Goal: Information Seeking & Learning: Find specific fact

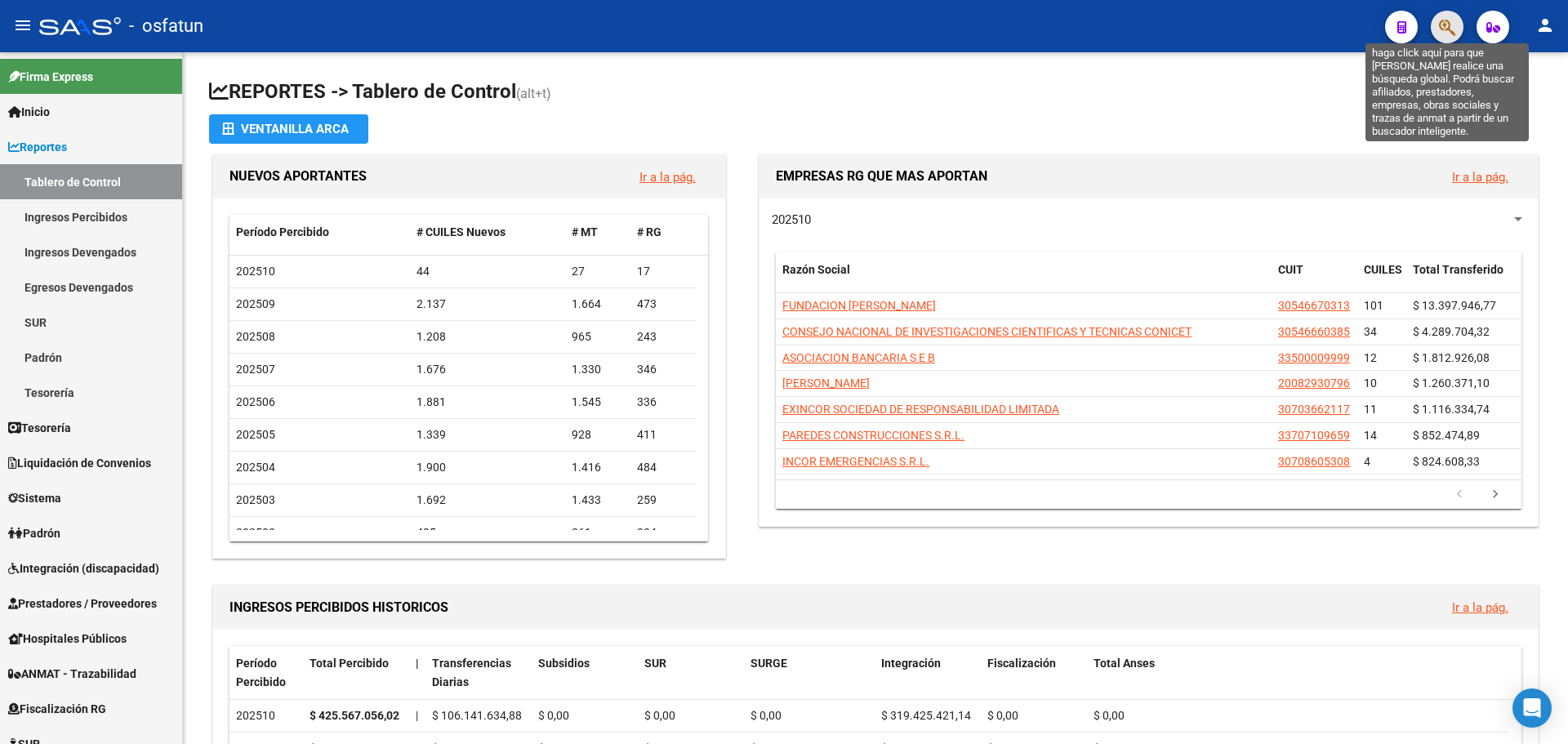
click at [1454, 34] on icon "button" at bounding box center [1446, 27] width 17 height 18
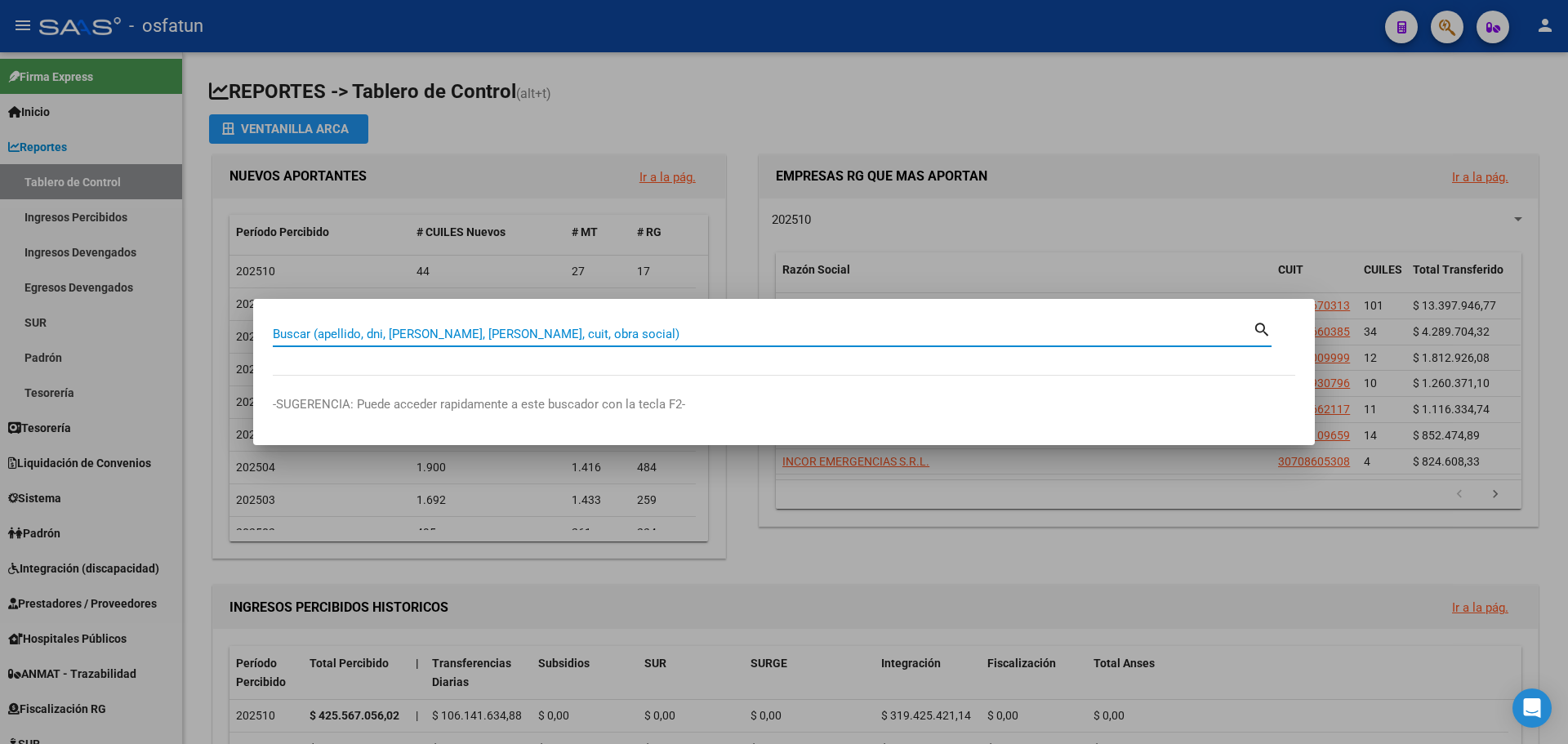
drag, startPoint x: 527, startPoint y: 326, endPoint x: 538, endPoint y: 330, distance: 11.7
click at [531, 327] on input "Buscar (apellido, dni, [PERSON_NAME], [PERSON_NAME], cuit, obra social)" at bounding box center [762, 333] width 980 height 15
type input "30717505405"
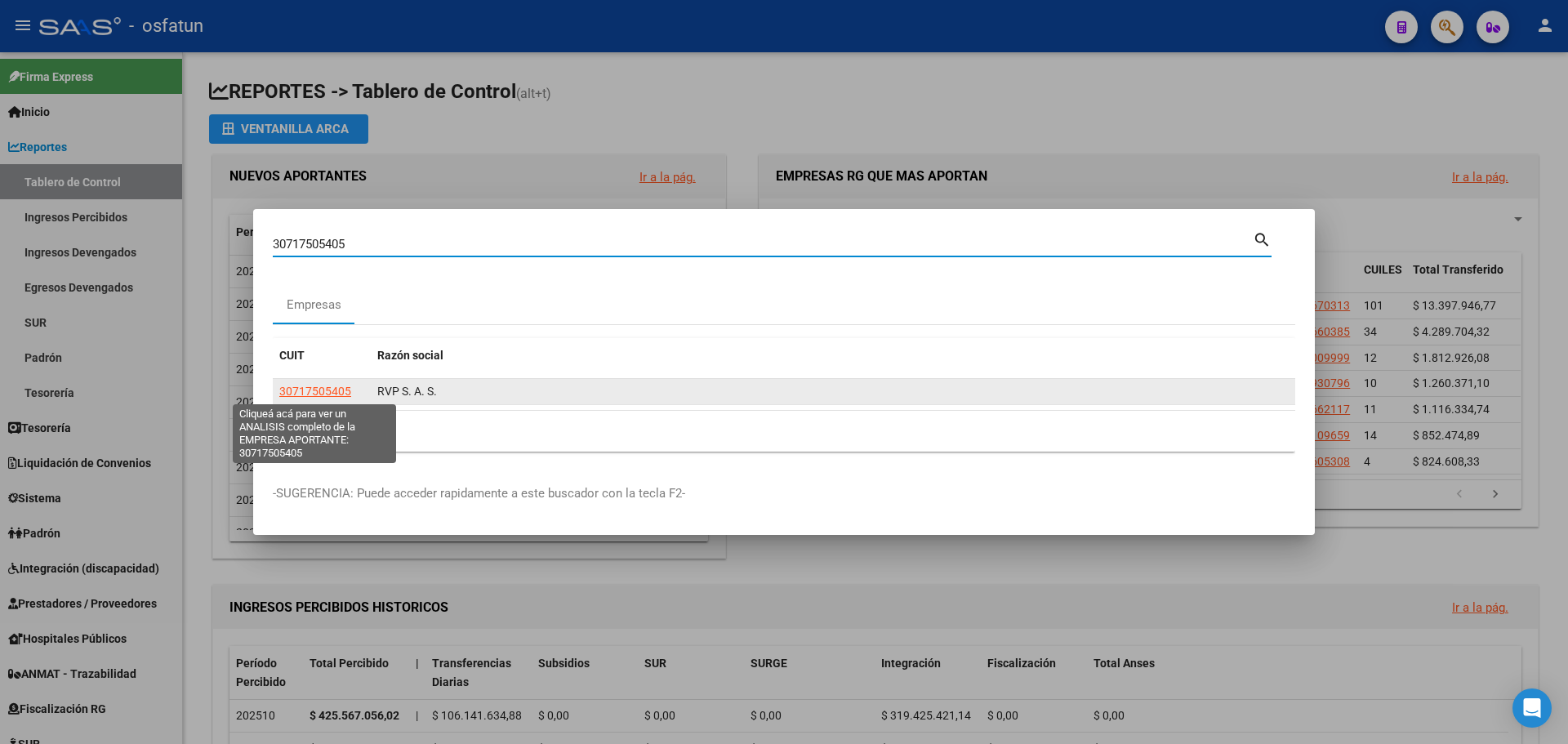
click at [292, 393] on span "30717505405" at bounding box center [315, 390] width 72 height 13
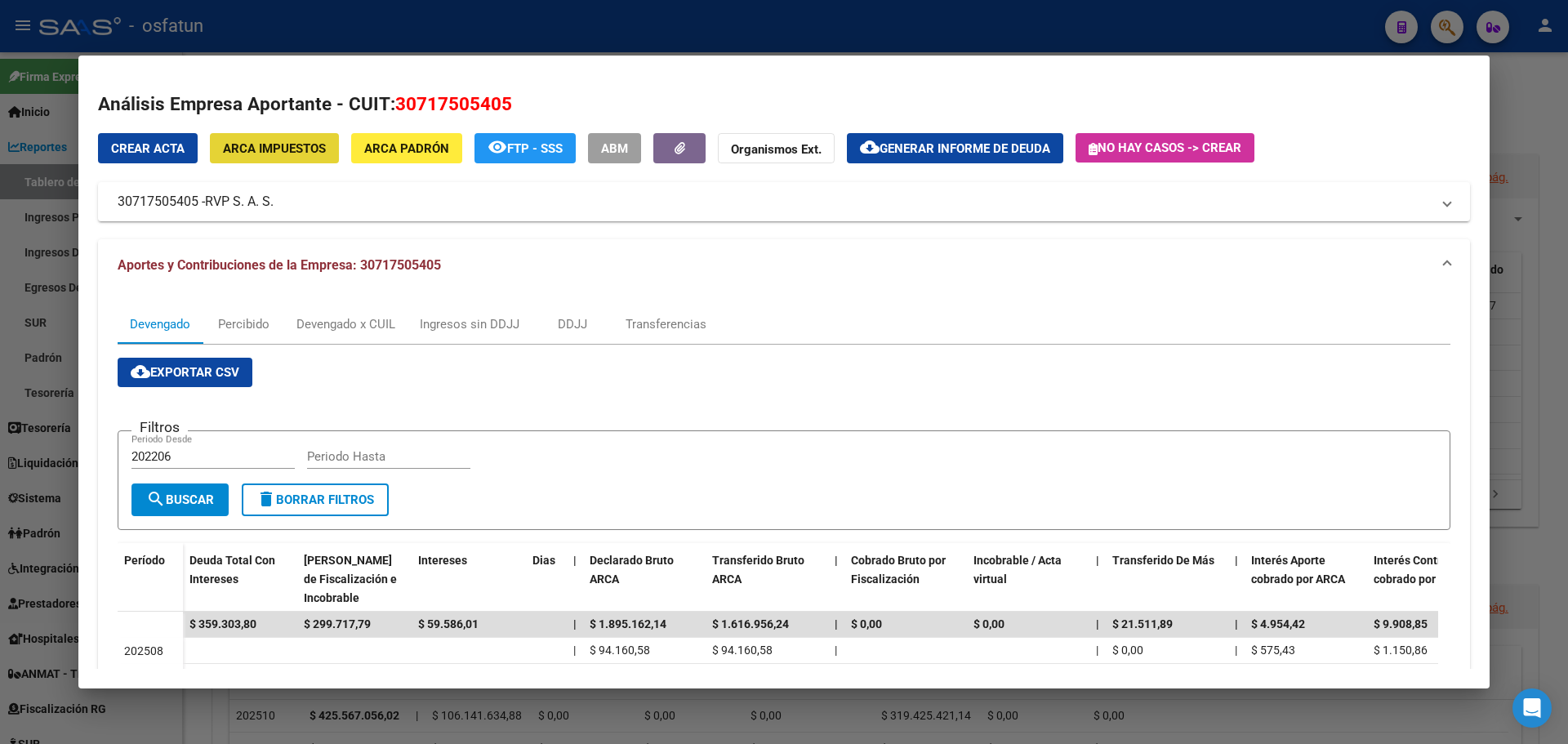
click at [278, 146] on span "ARCA Impuestos" at bounding box center [275, 148] width 103 height 15
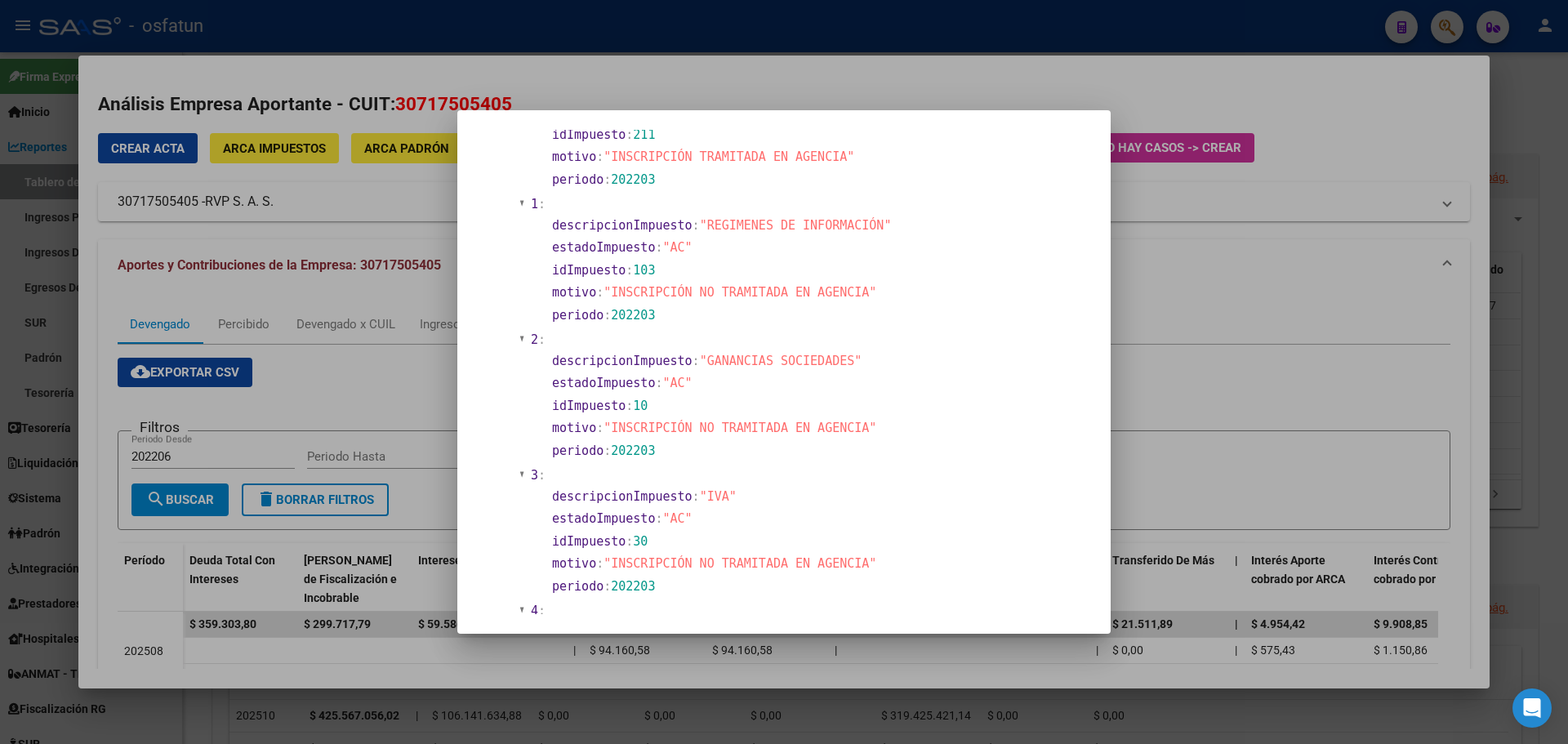
scroll to position [664, 0]
drag, startPoint x: 1198, startPoint y: 281, endPoint x: 705, endPoint y: 193, distance: 500.8
click at [1197, 281] on div at bounding box center [784, 372] width 1568 height 744
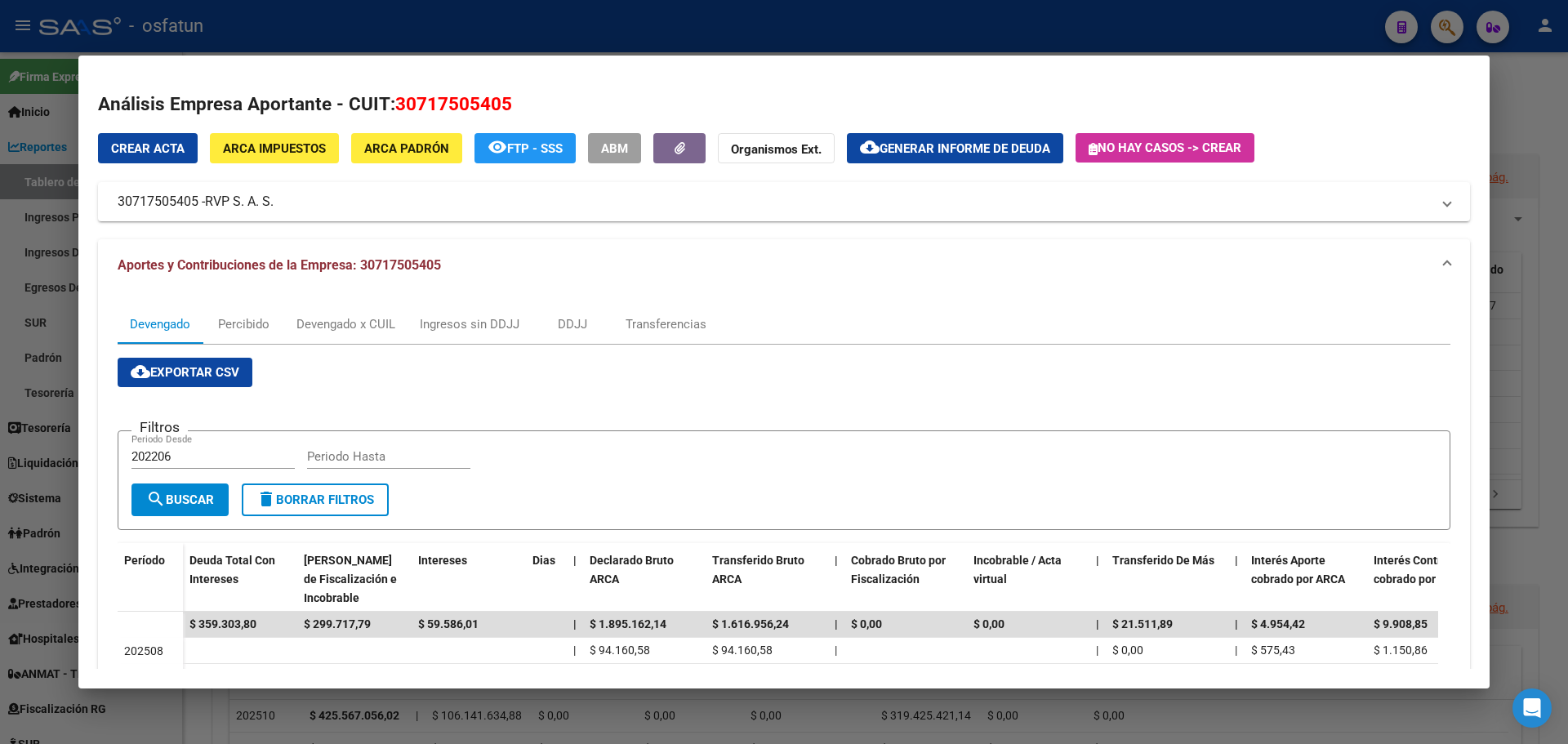
click at [423, 137] on button "ARCA Padrón" at bounding box center [406, 148] width 111 height 31
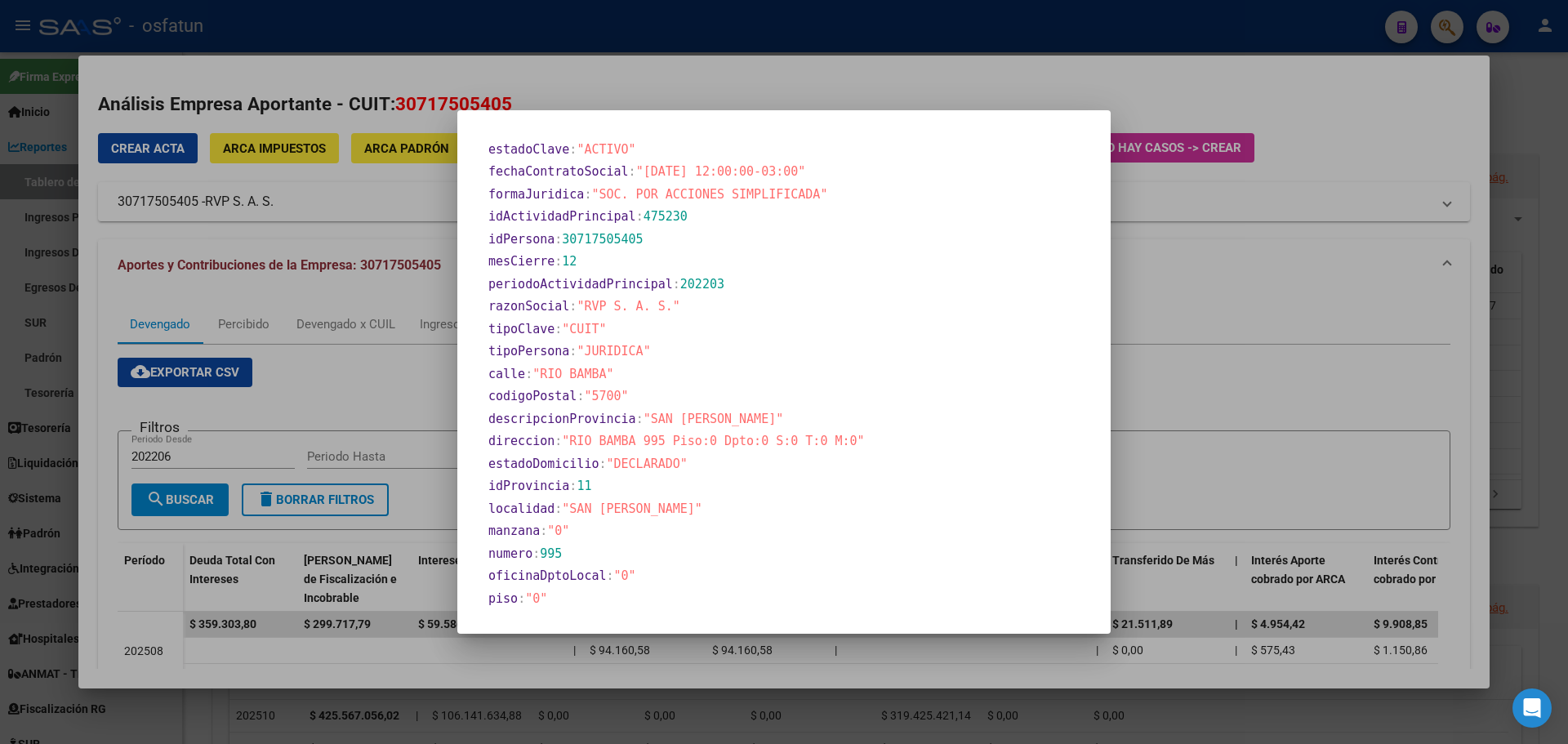
scroll to position [817, 0]
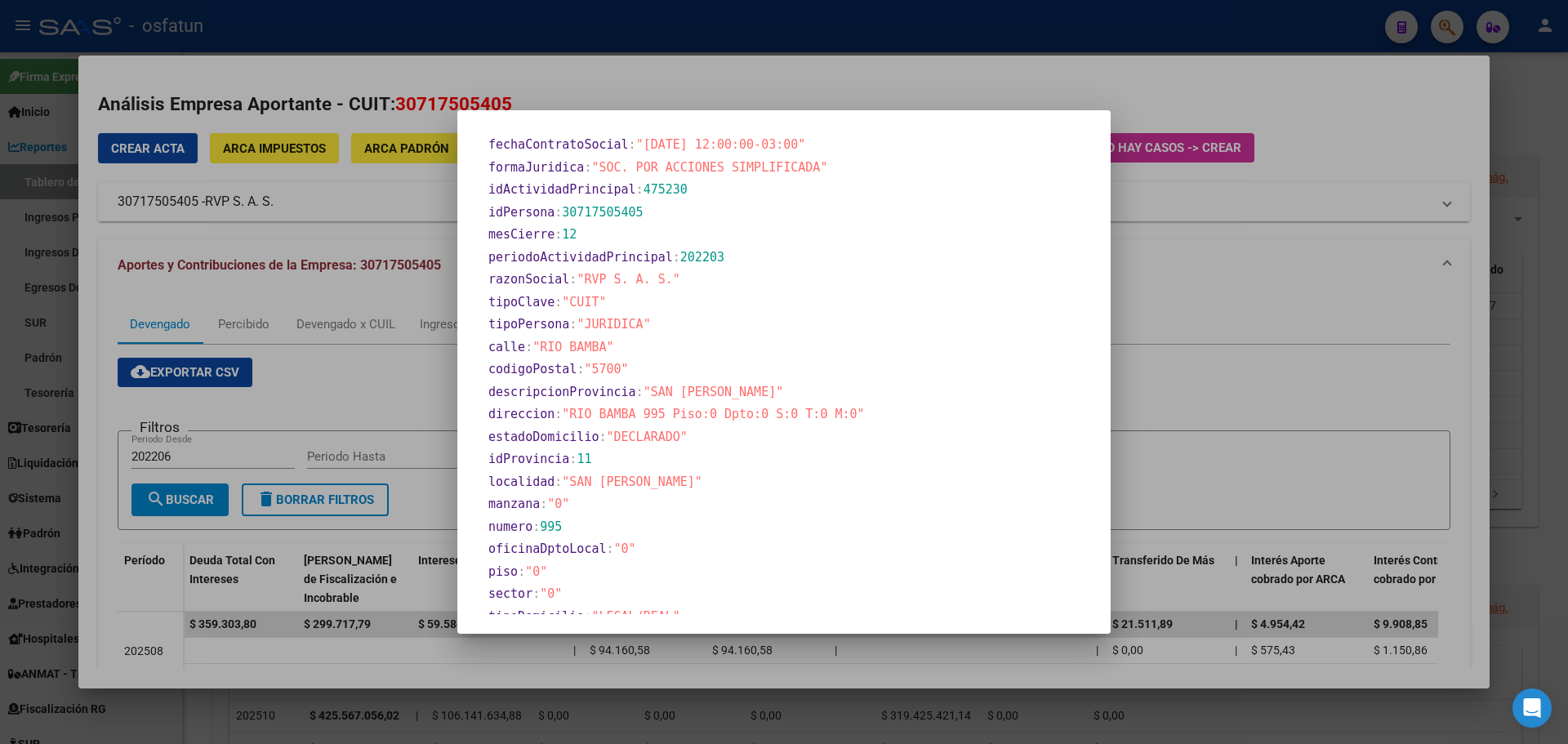
drag, startPoint x: 1289, startPoint y: 391, endPoint x: 1044, endPoint y: 324, distance: 254.0
click at [1289, 390] on div at bounding box center [784, 372] width 1568 height 744
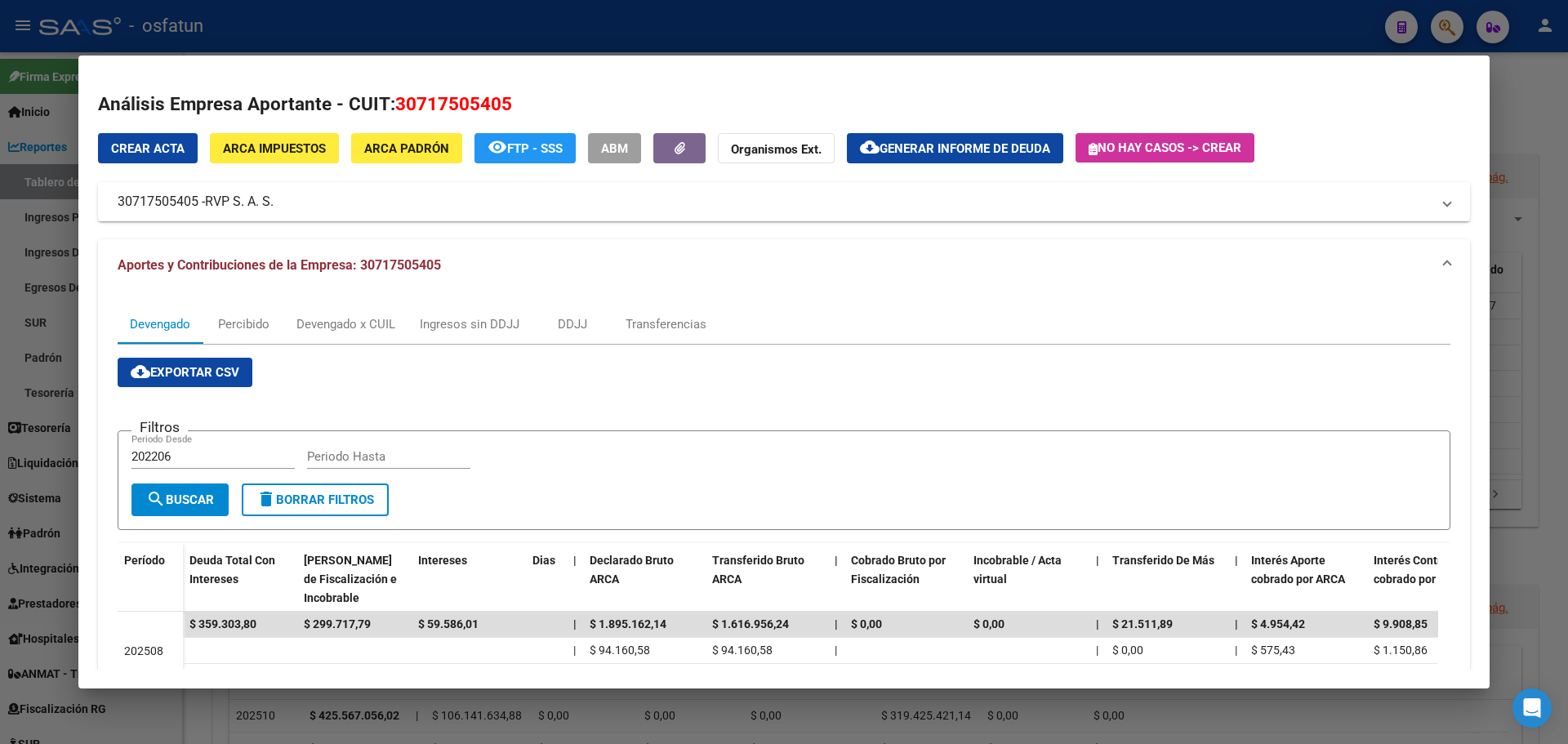
drag, startPoint x: 1548, startPoint y: 91, endPoint x: 1179, endPoint y: 3, distance: 379.3
click at [1546, 91] on div at bounding box center [784, 372] width 1568 height 744
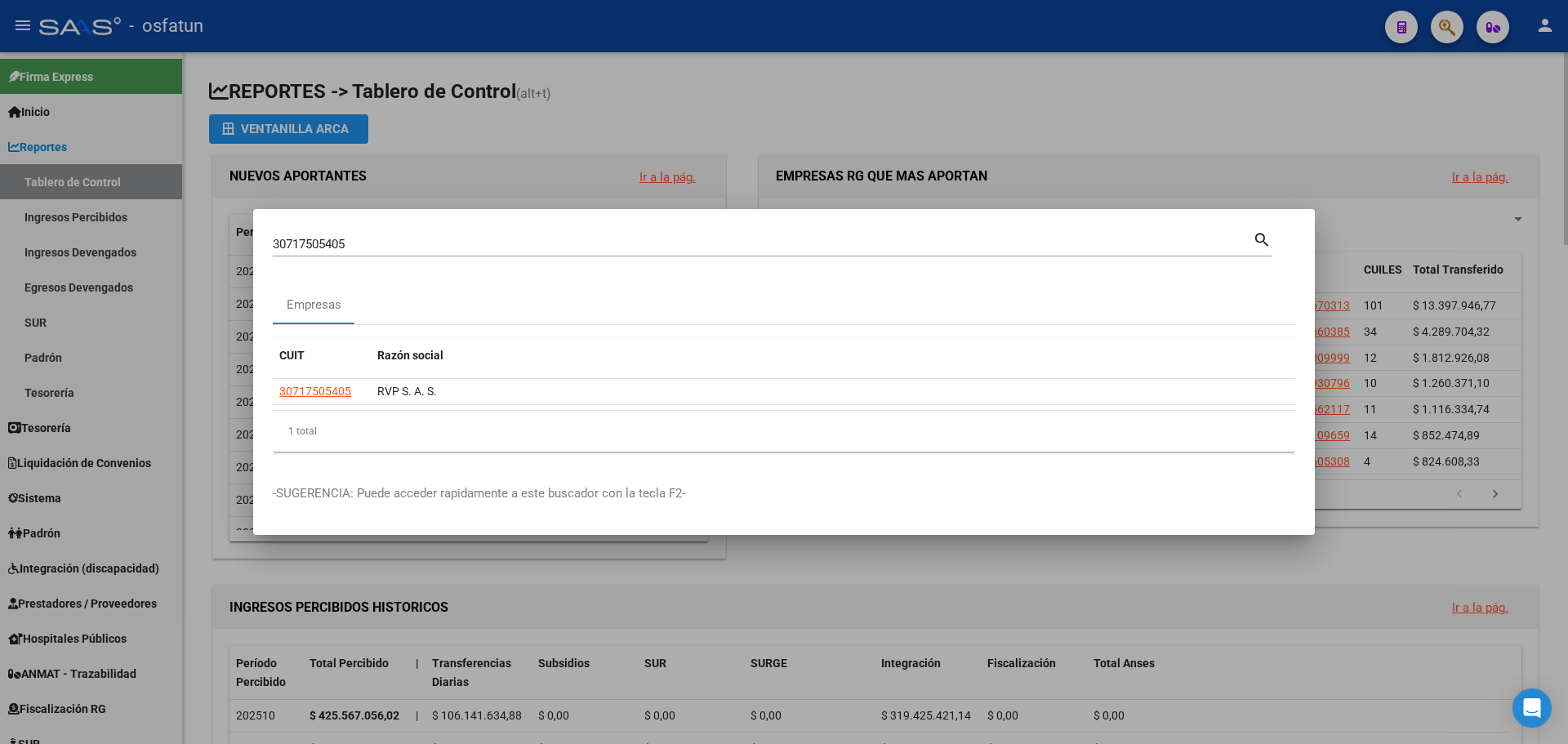
drag, startPoint x: 1212, startPoint y: 103, endPoint x: 1014, endPoint y: 61, distance: 202.4
click at [1164, 97] on div at bounding box center [784, 372] width 1568 height 744
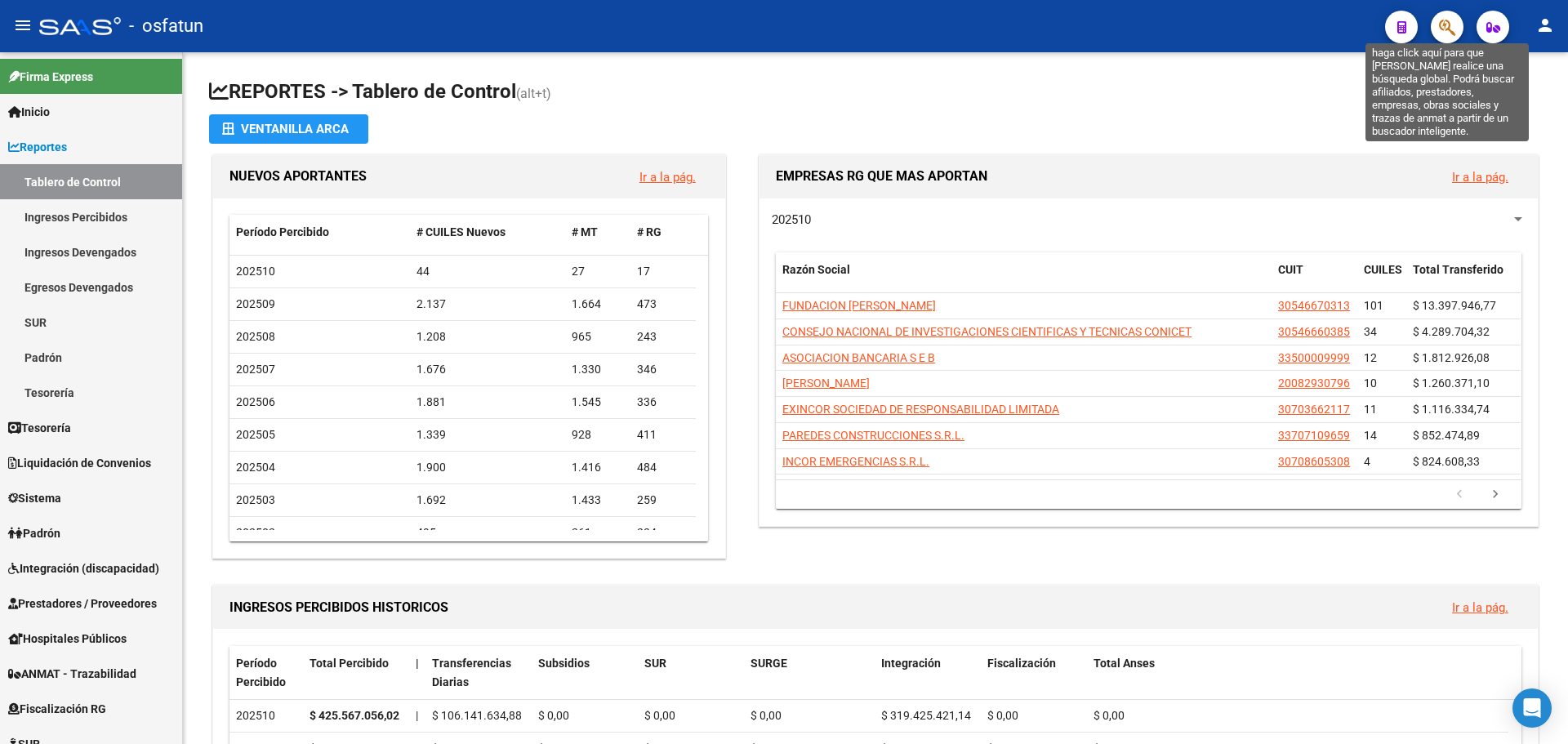
click at [1447, 25] on icon "button" at bounding box center [1446, 27] width 17 height 18
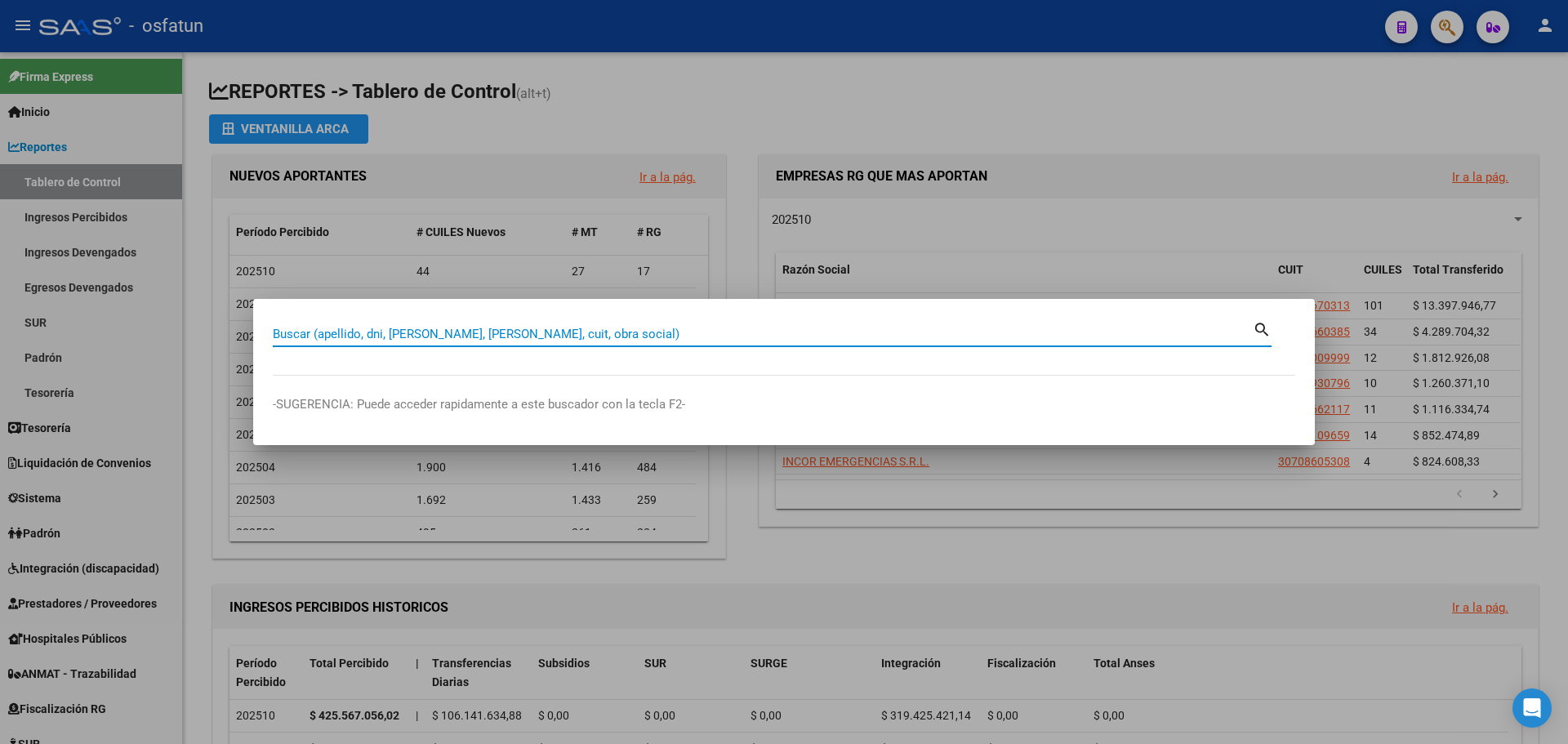
click at [461, 328] on input "Buscar (apellido, dni, [PERSON_NAME], [PERSON_NAME], cuit, obra social)" at bounding box center [762, 333] width 980 height 15
paste input "30717505405"
type input "30717505405"
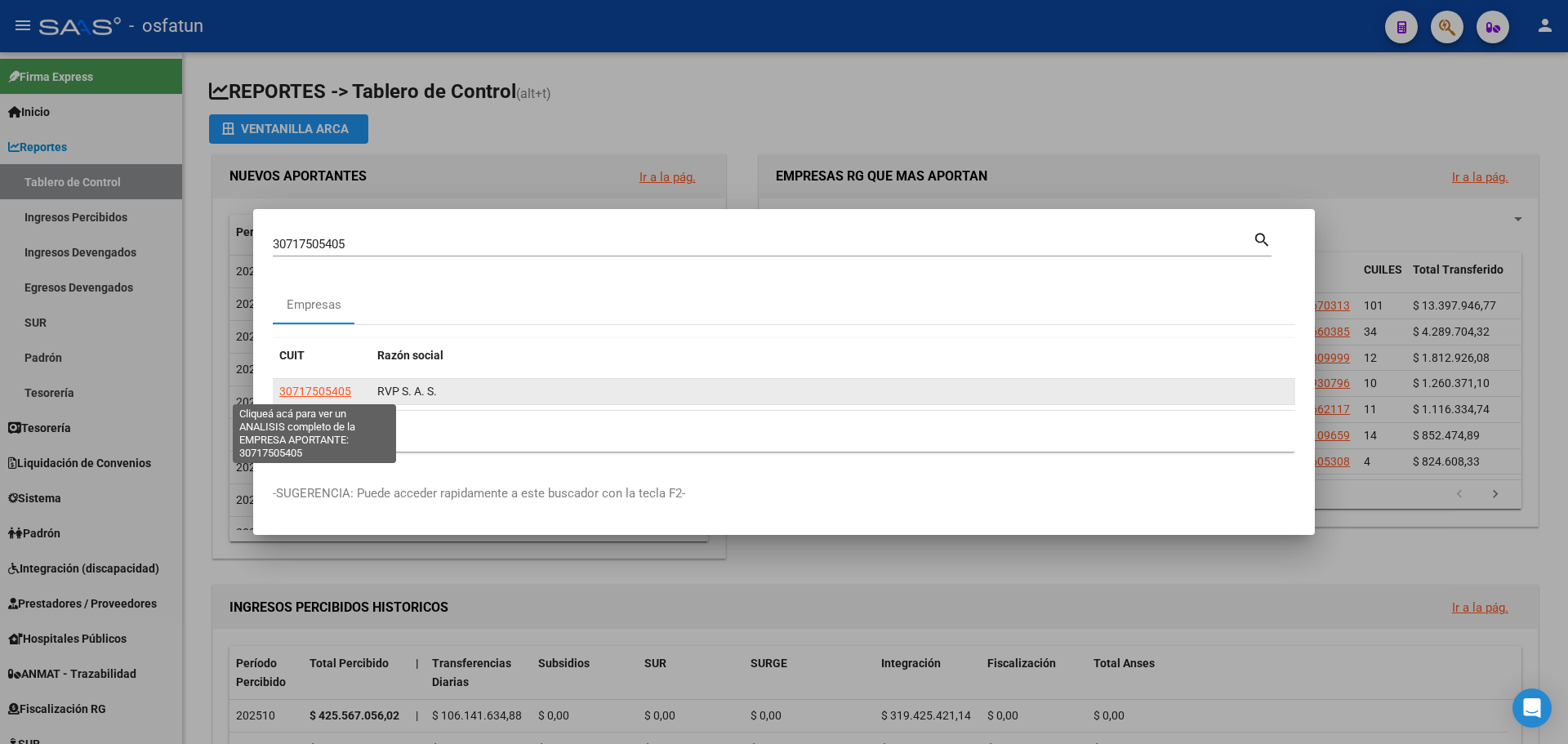
drag, startPoint x: 338, startPoint y: 394, endPoint x: 330, endPoint y: 395, distance: 8.1
click at [330, 395] on span "30717505405" at bounding box center [315, 390] width 72 height 13
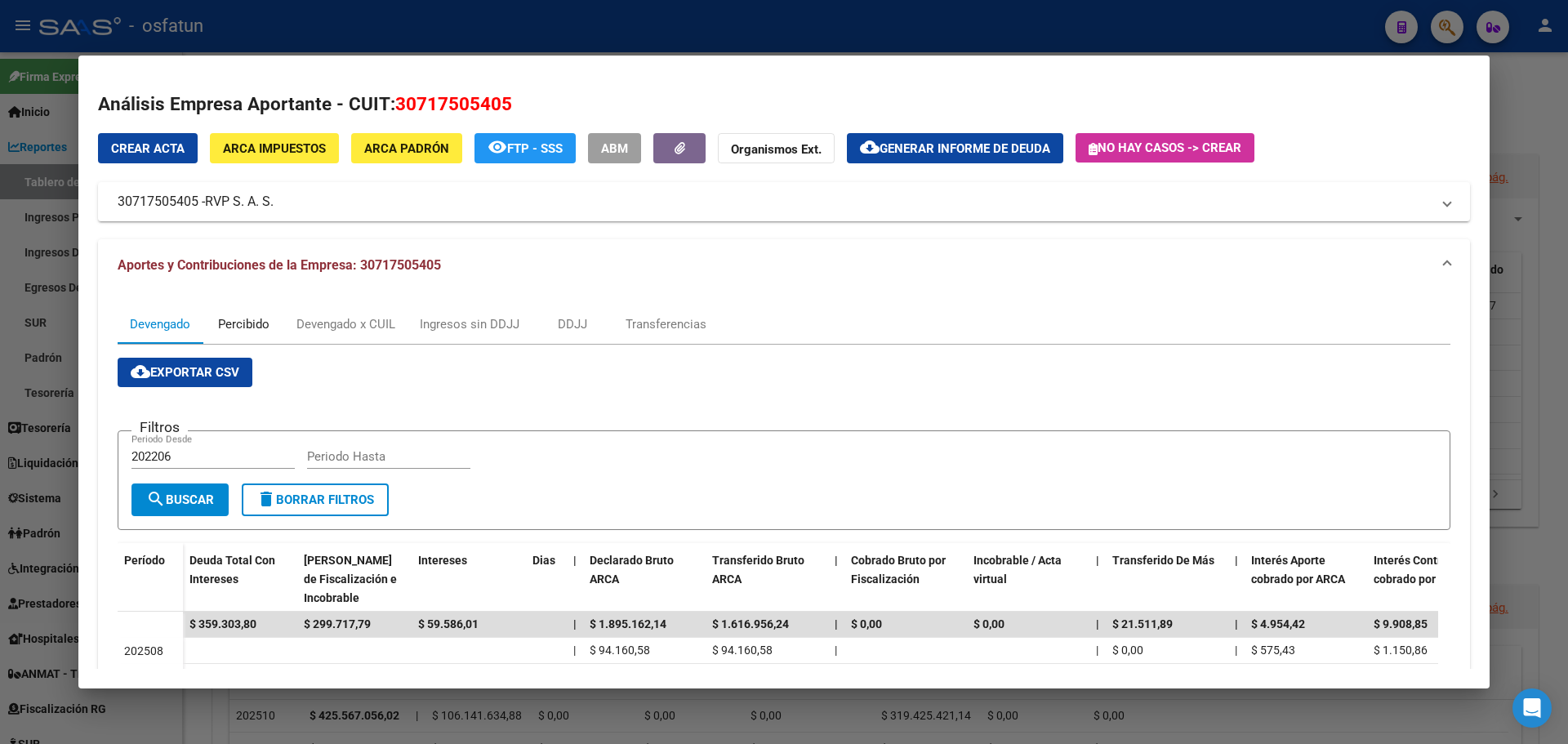
click at [246, 324] on div "Percibido" at bounding box center [243, 324] width 52 height 18
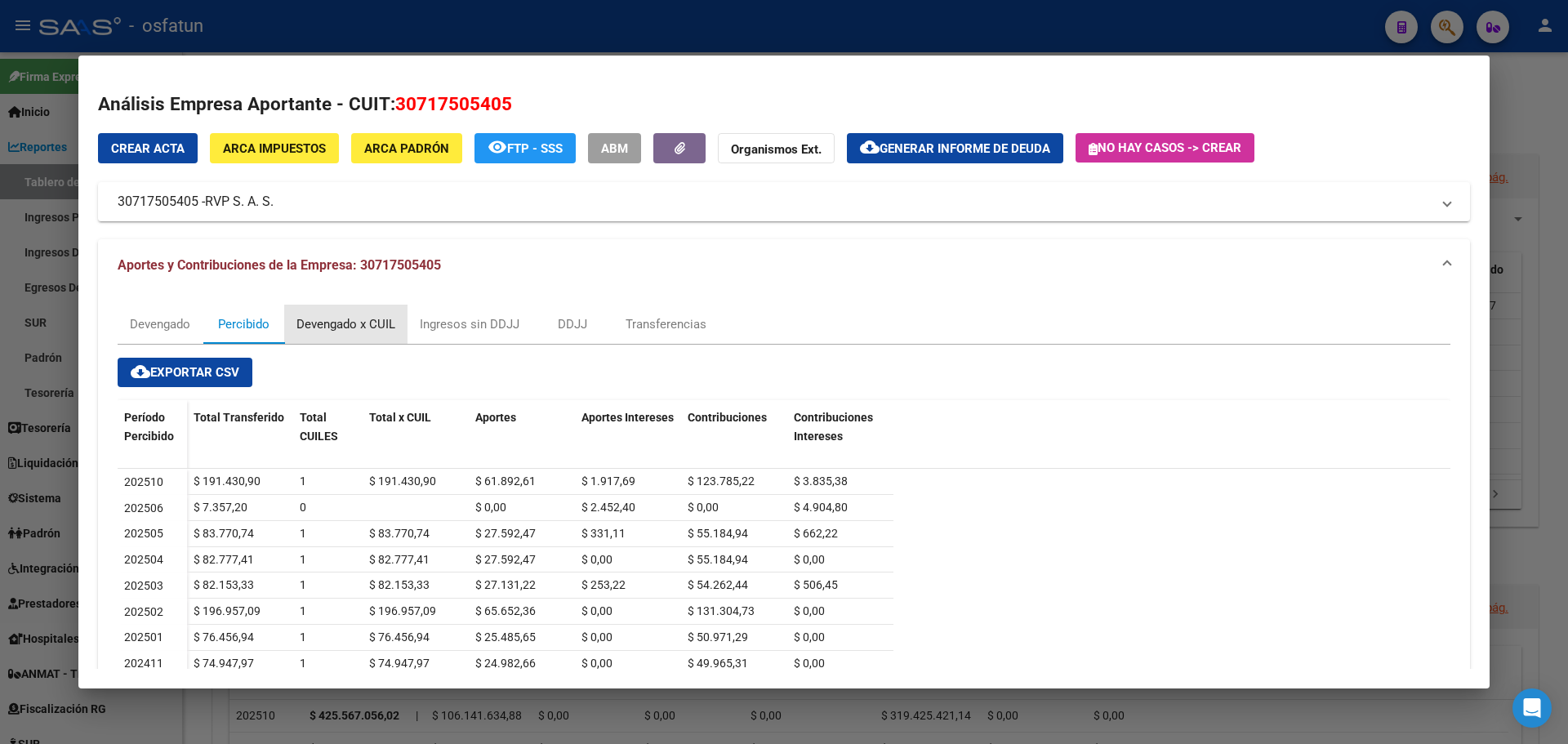
click at [355, 332] on div "Devengado x CUIL" at bounding box center [346, 324] width 99 height 18
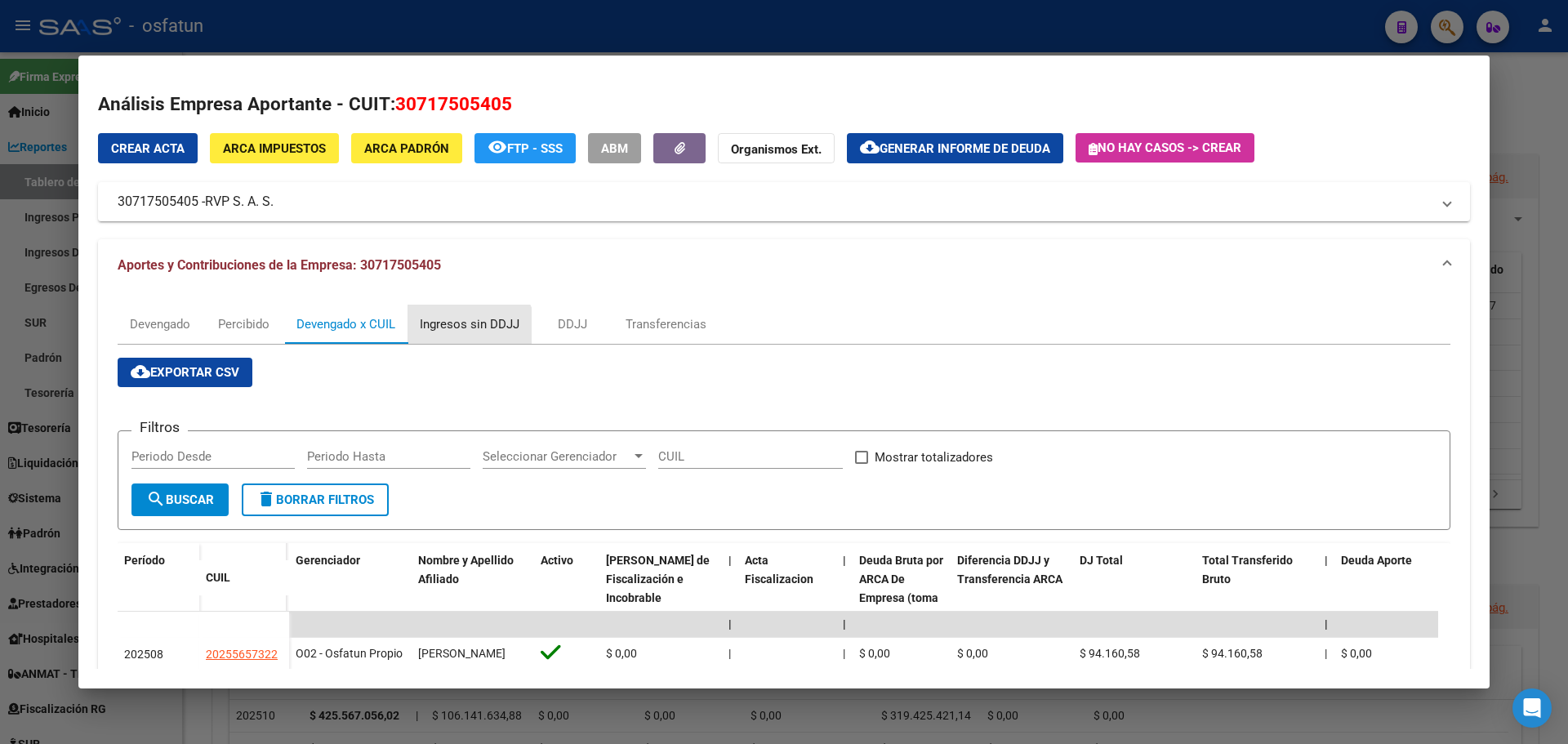
click at [466, 335] on div "Ingresos sin DDJJ" at bounding box center [469, 324] width 124 height 39
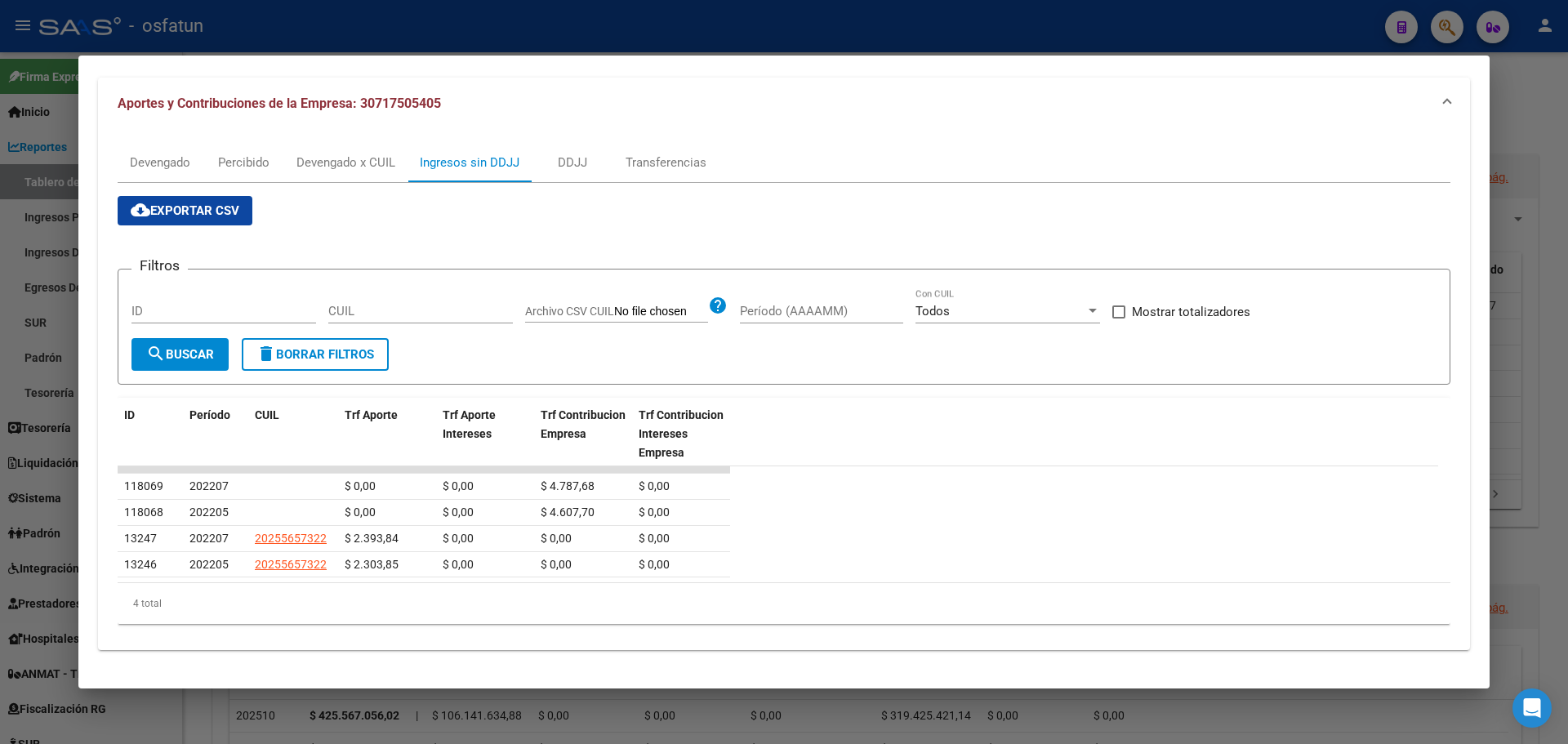
scroll to position [81, 0]
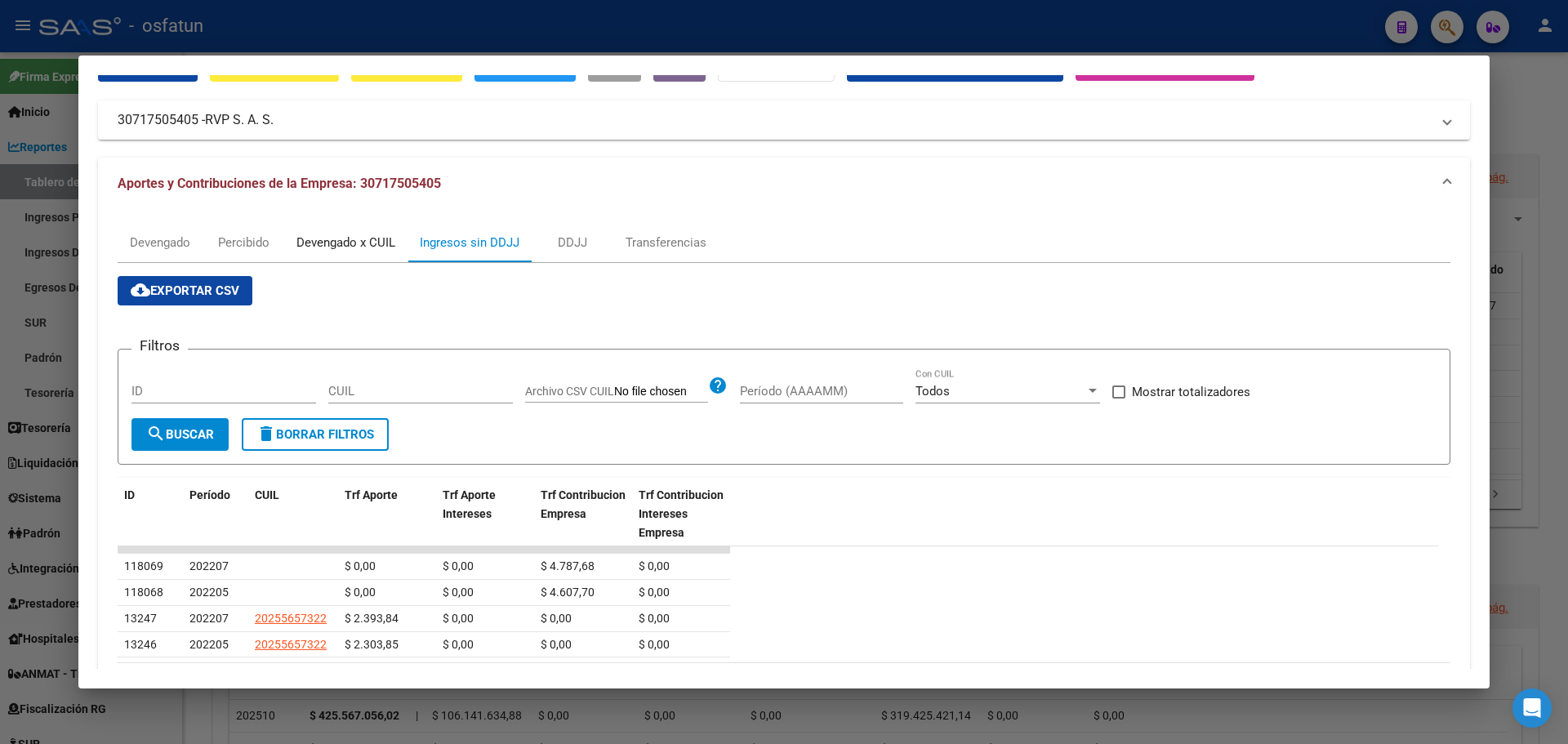
drag, startPoint x: 364, startPoint y: 249, endPoint x: 261, endPoint y: 249, distance: 103.0
click at [337, 249] on div "Devengado x CUIL" at bounding box center [346, 242] width 99 height 18
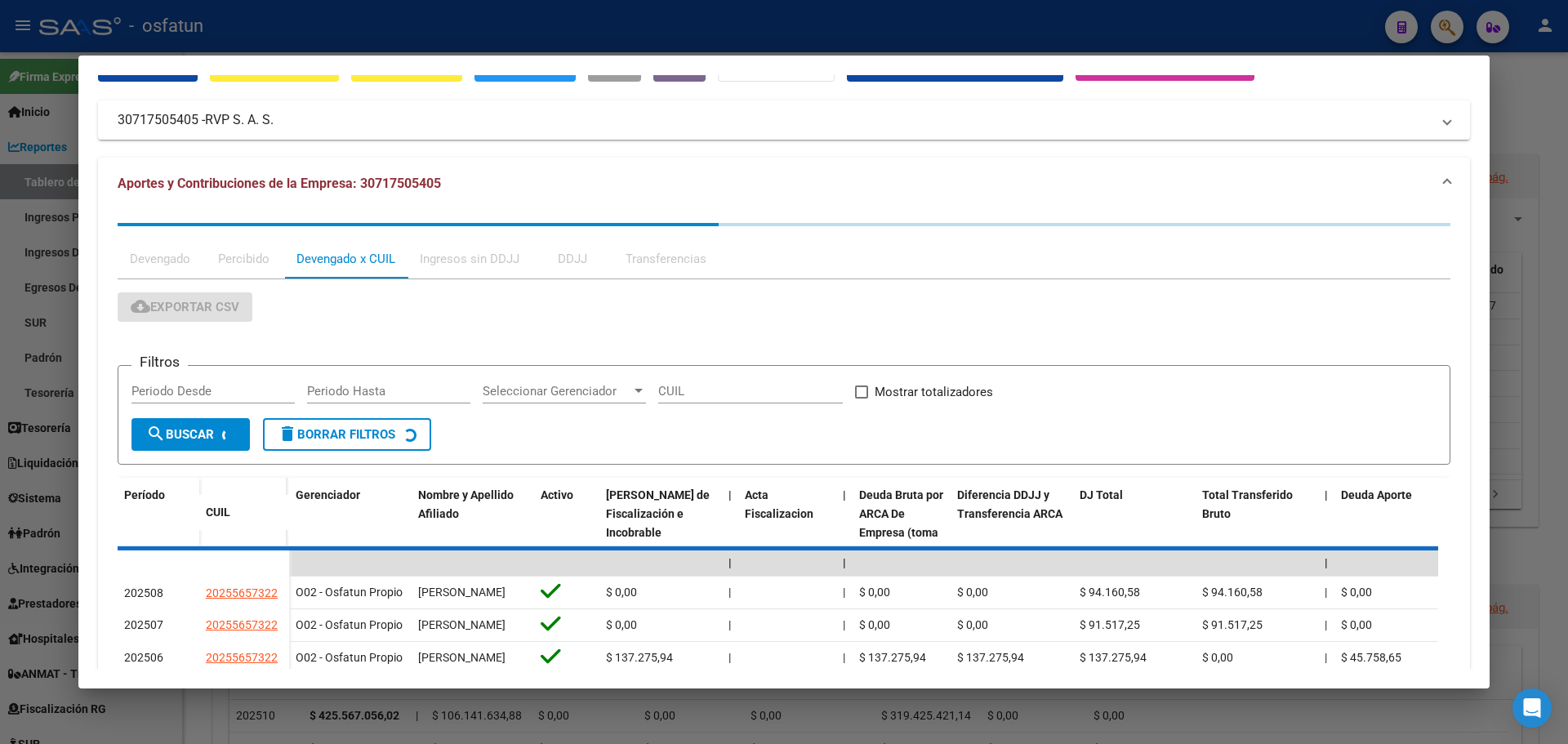
scroll to position [0, 0]
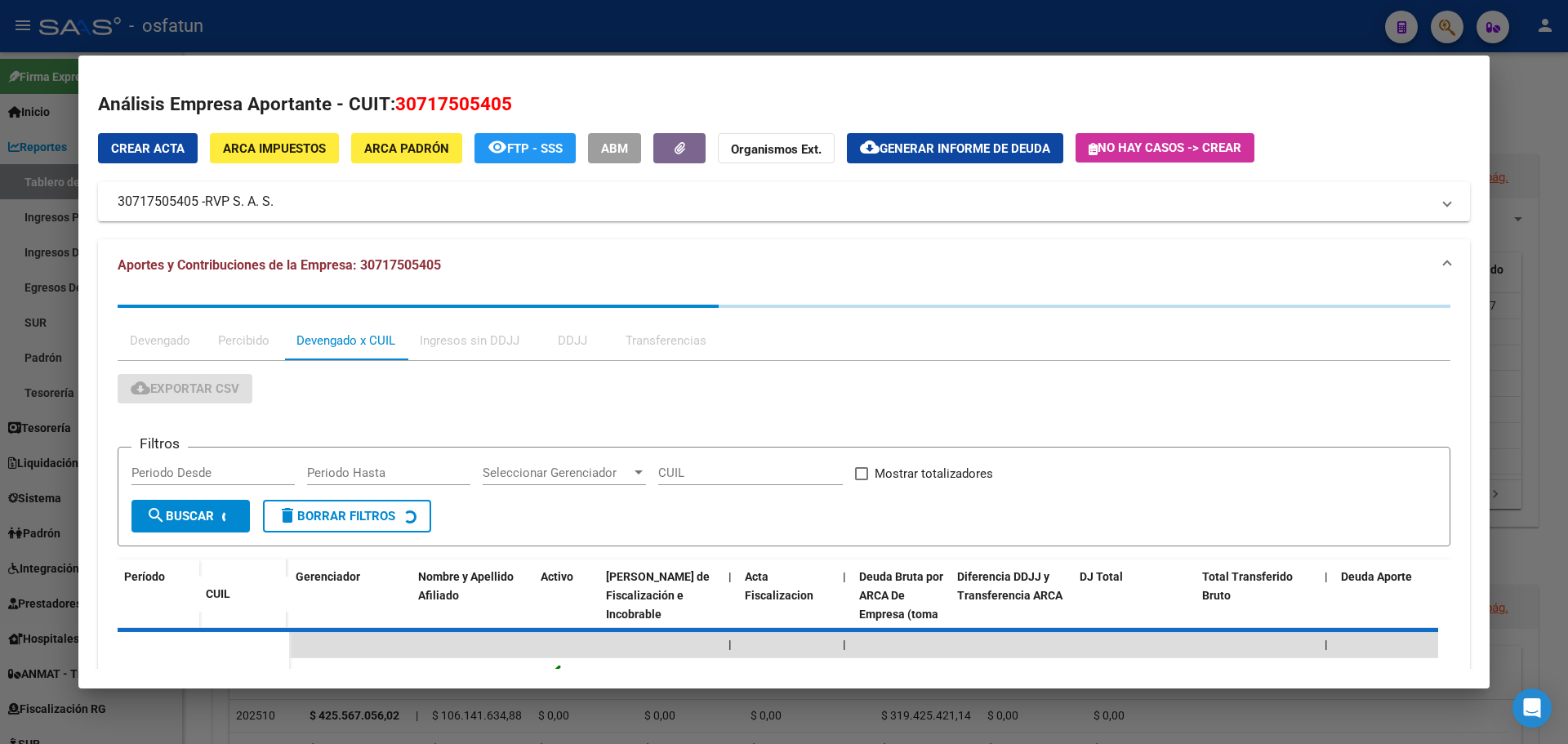
click at [252, 249] on mat-expansion-panel-header "Aportes y Contribuciones de la Empresa: 30717505405" at bounding box center [784, 265] width 1372 height 53
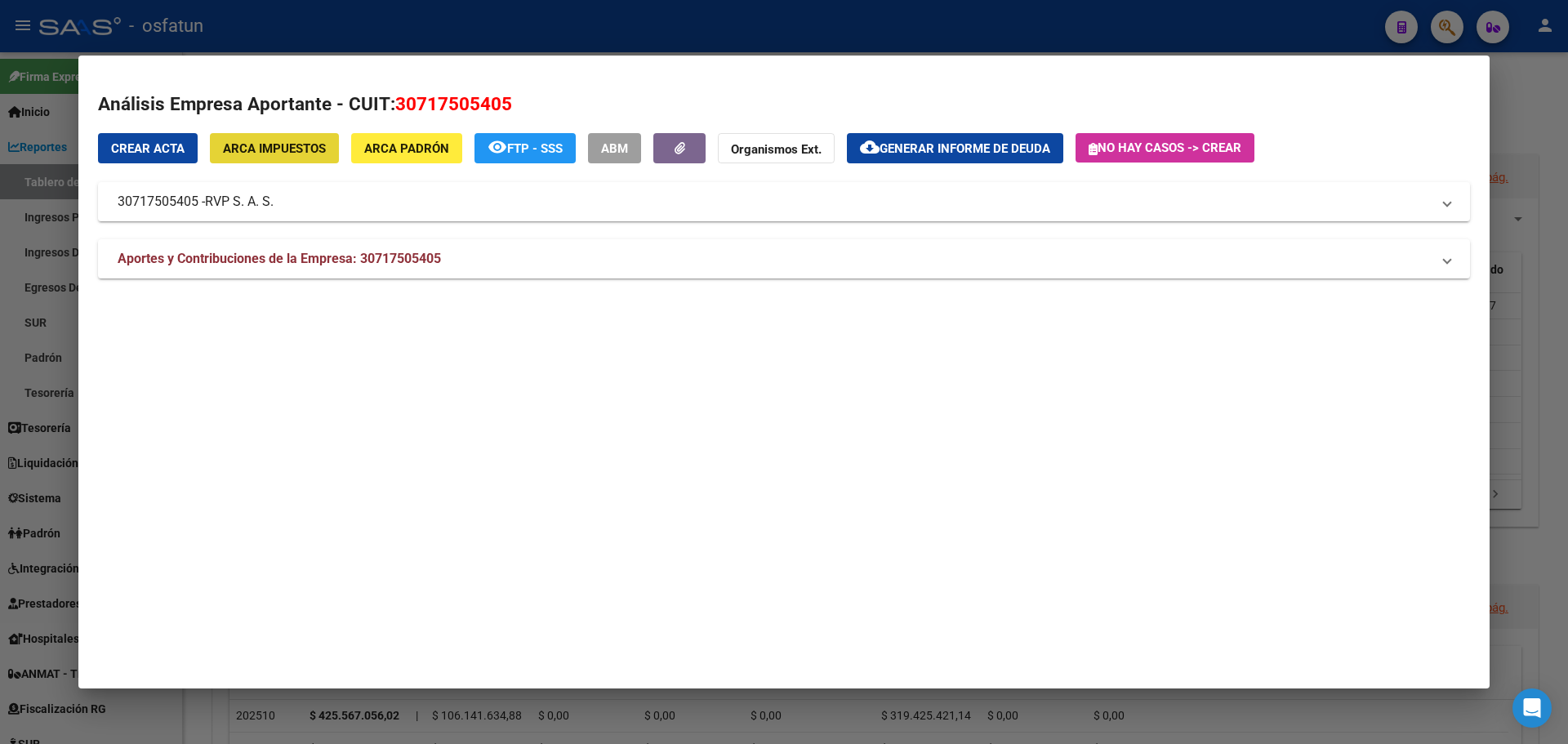
click at [289, 149] on span "ARCA Impuestos" at bounding box center [275, 148] width 103 height 15
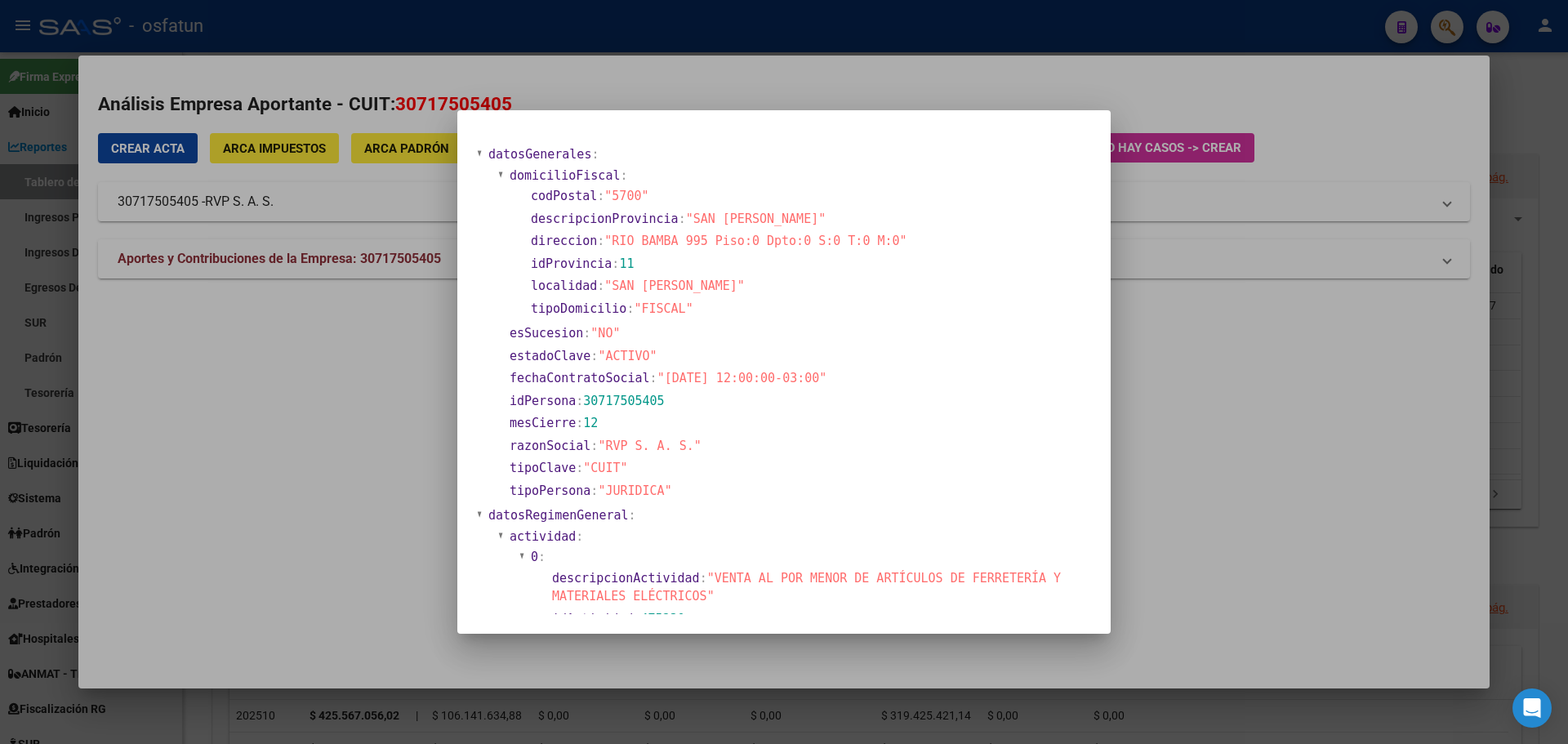
drag, startPoint x: 610, startPoint y: 241, endPoint x: 697, endPoint y: 242, distance: 87.0
click at [697, 242] on span ""RIO BAMBA 995 Piso:0 Dpto:0 S:0 T:0 M:0"" at bounding box center [755, 241] width 302 height 15
drag, startPoint x: 1277, startPoint y: 462, endPoint x: 1263, endPoint y: 454, distance: 16.1
click at [1274, 459] on div at bounding box center [784, 372] width 1568 height 744
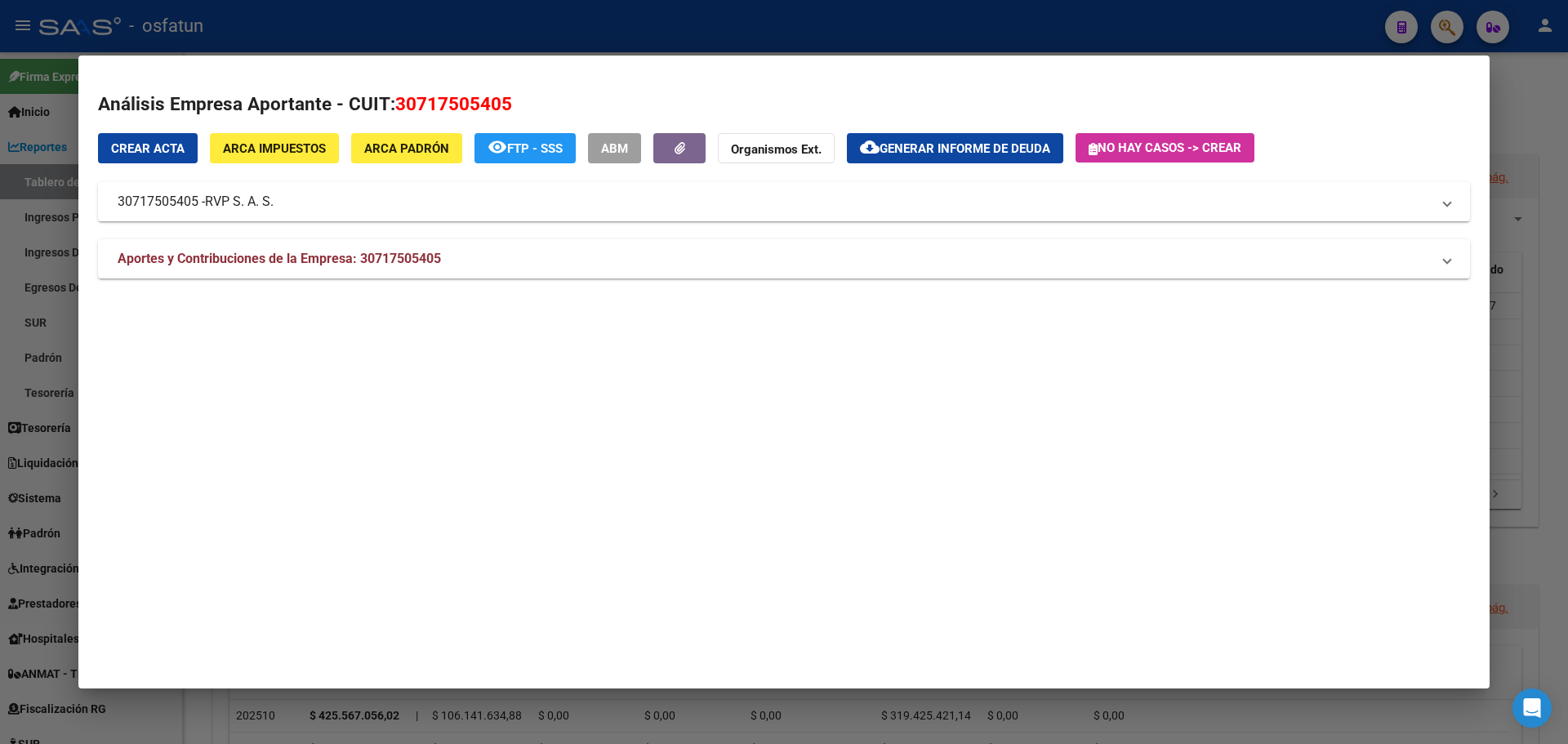
drag, startPoint x: 1521, startPoint y: 95, endPoint x: 1504, endPoint y: 96, distance: 17.0
click at [1519, 95] on div at bounding box center [784, 372] width 1568 height 744
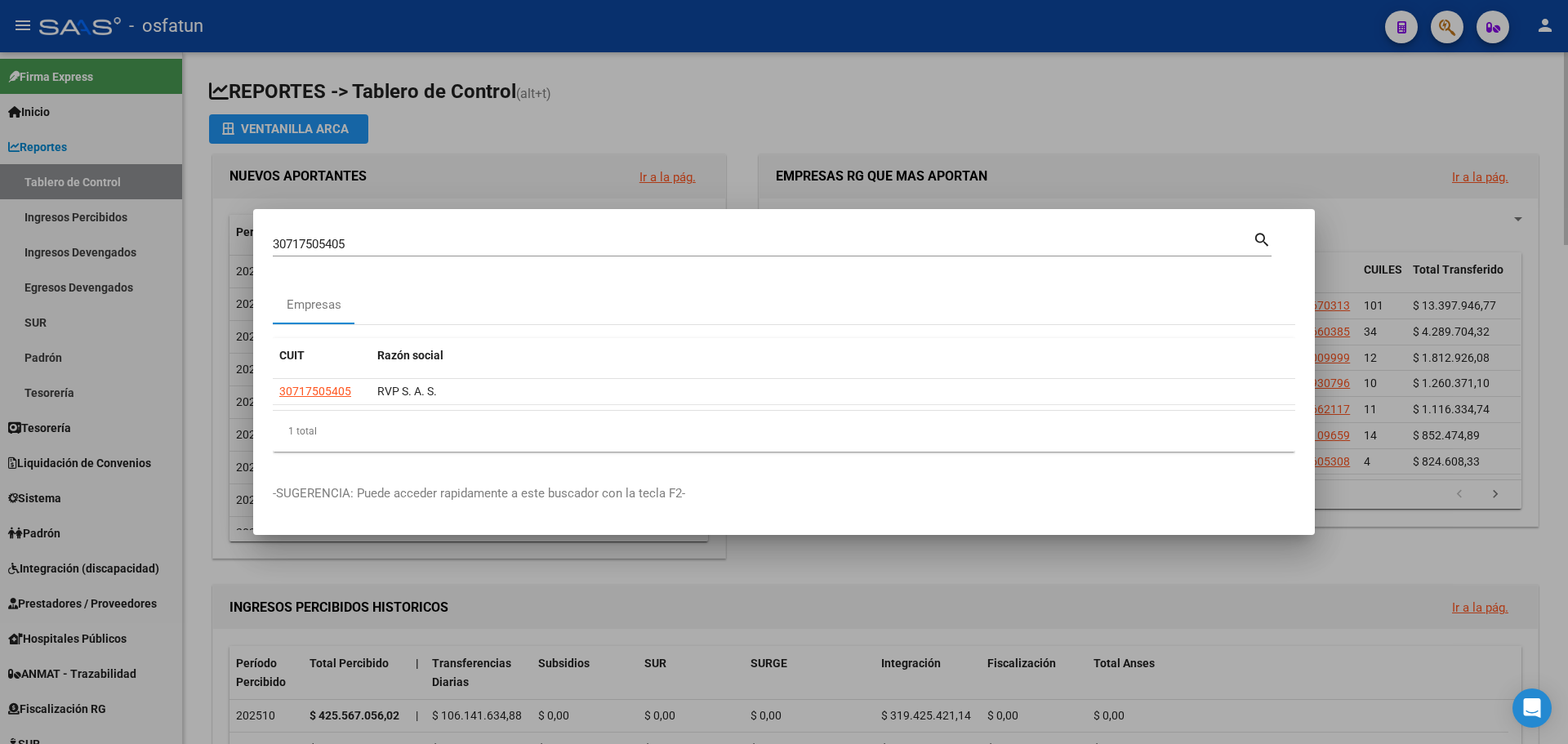
drag, startPoint x: 1358, startPoint y: 74, endPoint x: 1318, endPoint y: 58, distance: 43.1
click at [1353, 74] on div at bounding box center [784, 372] width 1568 height 744
